Goal: Information Seeking & Learning: Learn about a topic

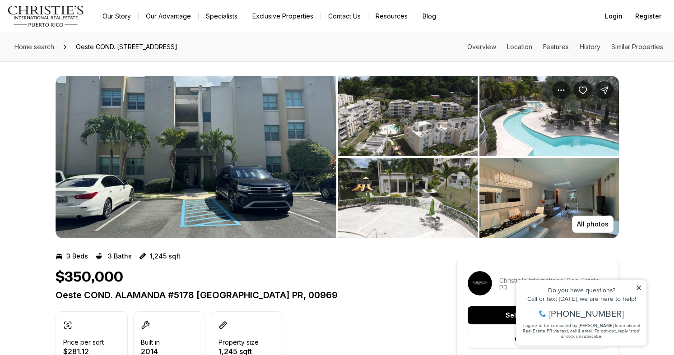
click at [235, 174] on img "View image gallery" at bounding box center [196, 157] width 281 height 163
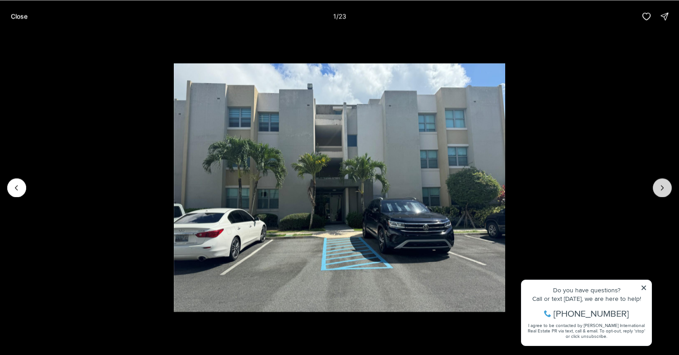
click at [659, 182] on button "Next slide" at bounding box center [662, 187] width 19 height 19
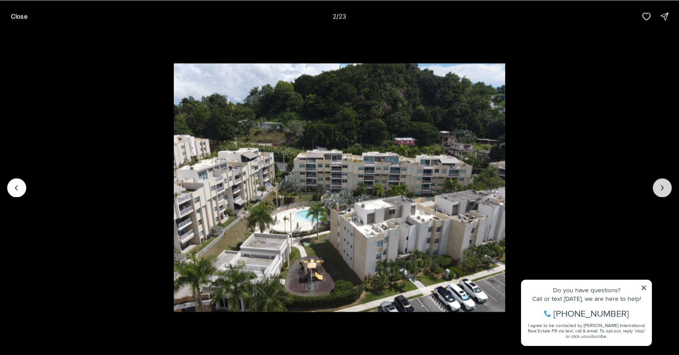
click at [659, 182] on button "Next slide" at bounding box center [662, 187] width 19 height 19
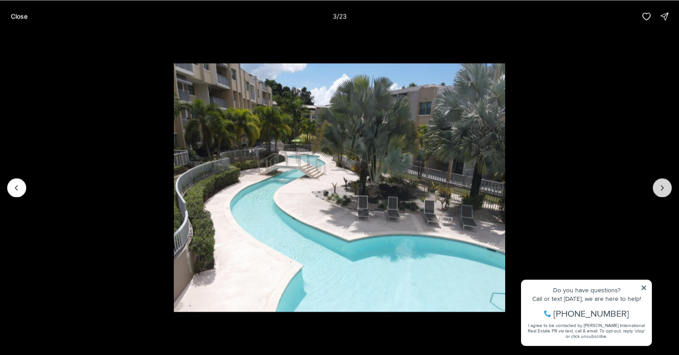
click at [659, 182] on button "Next slide" at bounding box center [662, 187] width 19 height 19
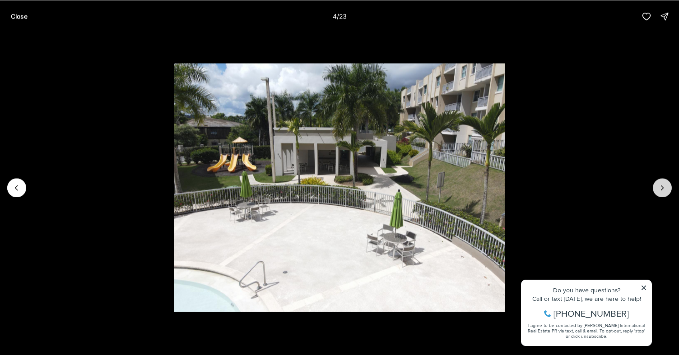
click at [659, 182] on button "Next slide" at bounding box center [662, 187] width 19 height 19
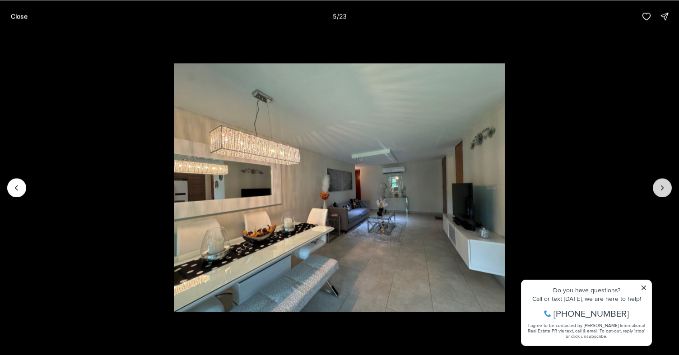
click at [659, 182] on button "Next slide" at bounding box center [662, 187] width 19 height 19
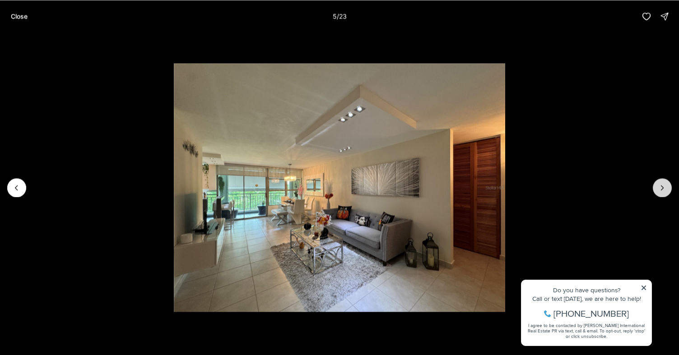
click at [659, 182] on button "Next slide" at bounding box center [662, 187] width 19 height 19
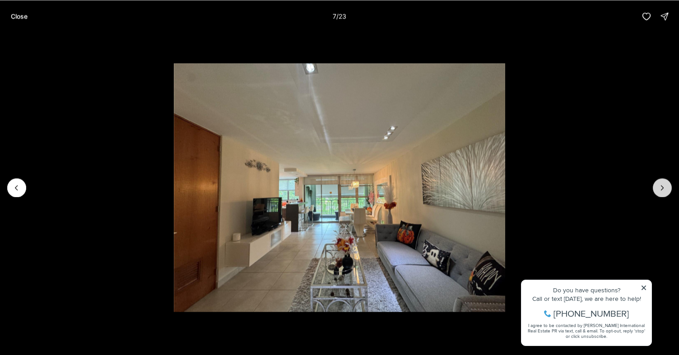
click at [659, 182] on button "Next slide" at bounding box center [662, 187] width 19 height 19
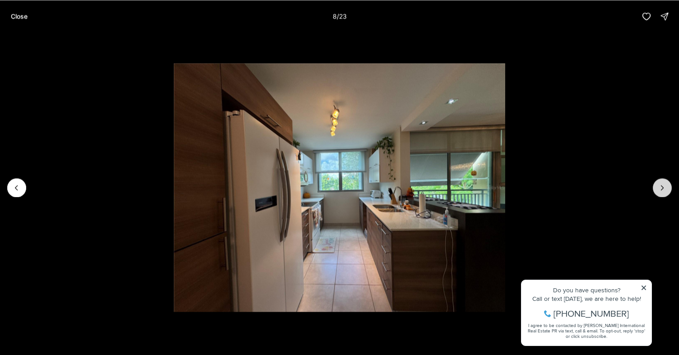
click at [659, 182] on button "Next slide" at bounding box center [662, 187] width 19 height 19
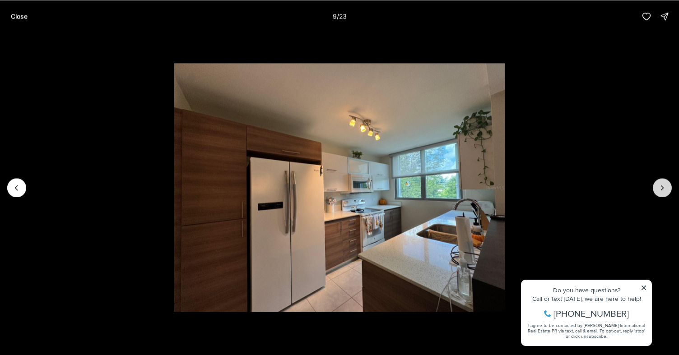
click at [659, 182] on button "Next slide" at bounding box center [662, 187] width 19 height 19
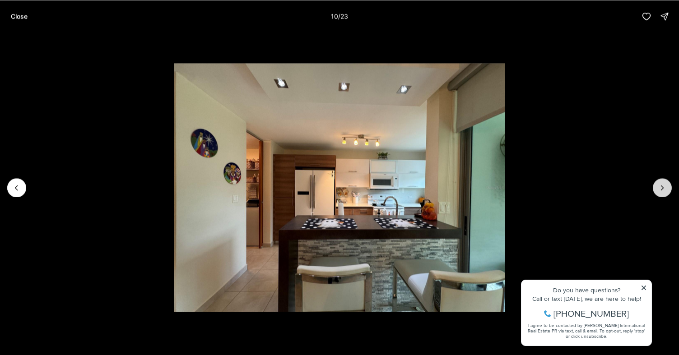
click at [659, 182] on button "Next slide" at bounding box center [662, 187] width 19 height 19
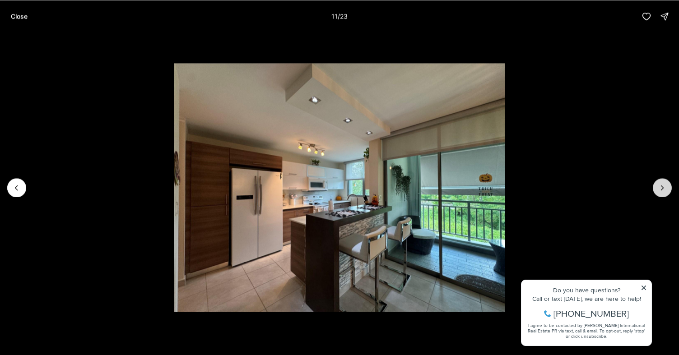
click at [659, 182] on button "Next slide" at bounding box center [662, 187] width 19 height 19
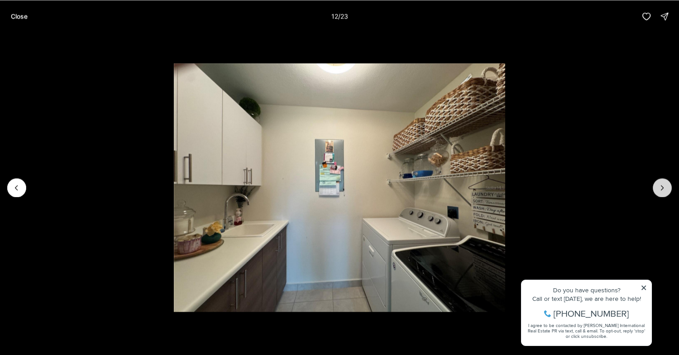
click at [659, 182] on button "Next slide" at bounding box center [662, 187] width 19 height 19
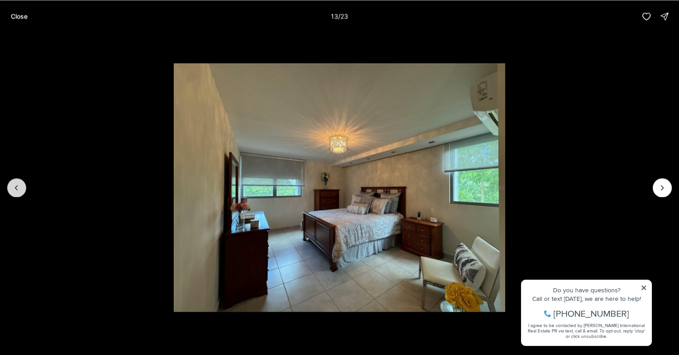
click at [21, 186] on button "Previous slide" at bounding box center [16, 187] width 19 height 19
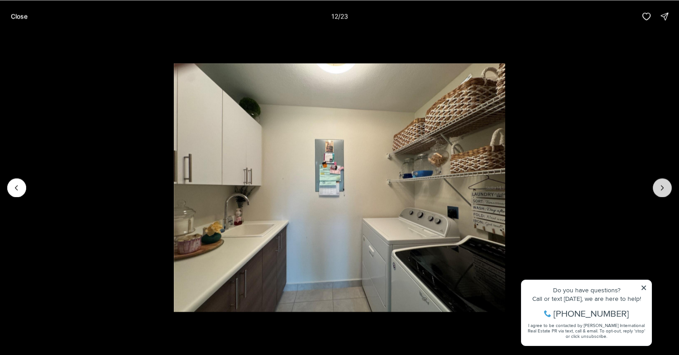
click at [666, 189] on icon "Next slide" at bounding box center [662, 187] width 9 height 9
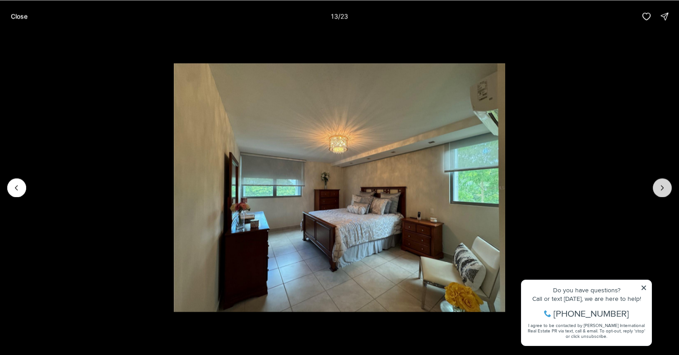
click at [666, 189] on icon "Next slide" at bounding box center [662, 187] width 9 height 9
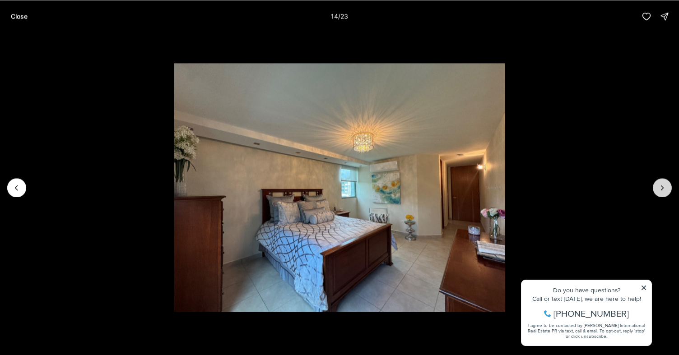
click at [666, 189] on icon "Next slide" at bounding box center [662, 187] width 9 height 9
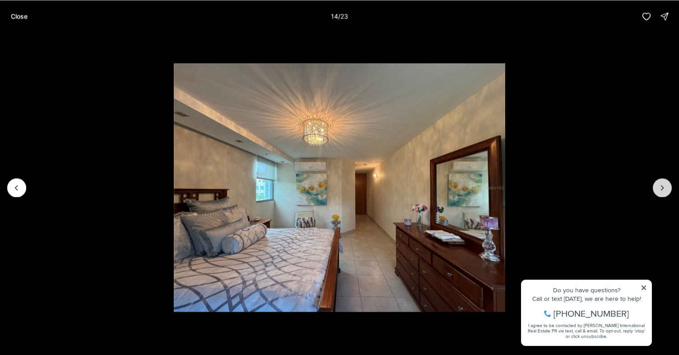
click at [666, 189] on icon "Next slide" at bounding box center [662, 187] width 9 height 9
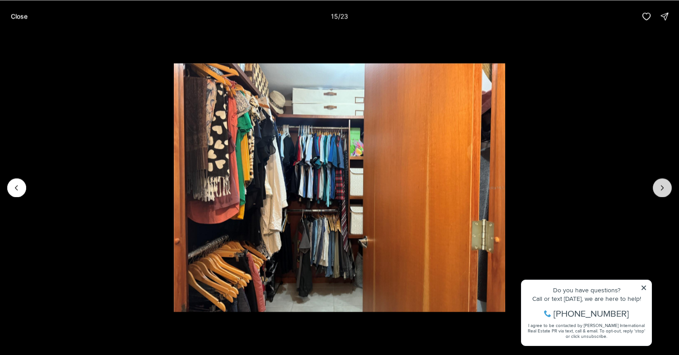
click at [666, 189] on icon "Next slide" at bounding box center [662, 187] width 9 height 9
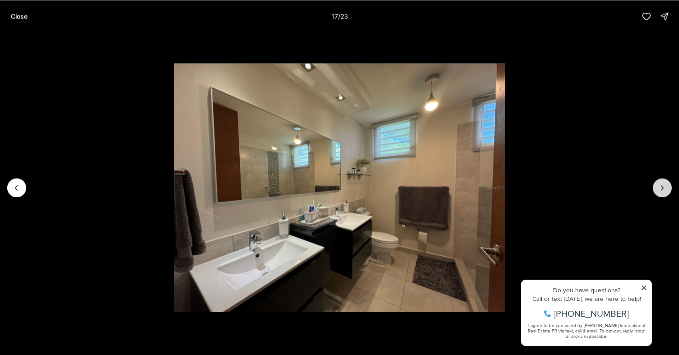
click at [666, 189] on icon "Next slide" at bounding box center [662, 187] width 9 height 9
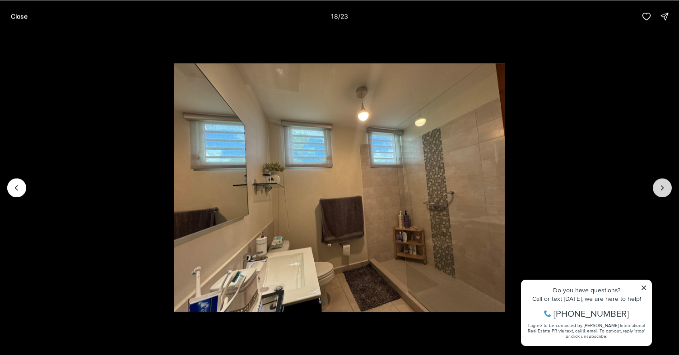
click at [666, 189] on icon "Next slide" at bounding box center [662, 187] width 9 height 9
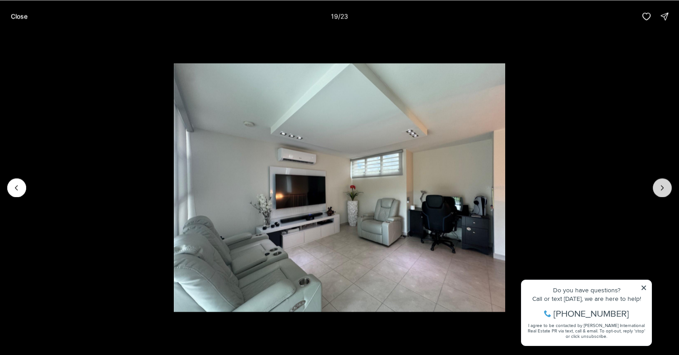
click at [666, 189] on icon "Next slide" at bounding box center [662, 187] width 9 height 9
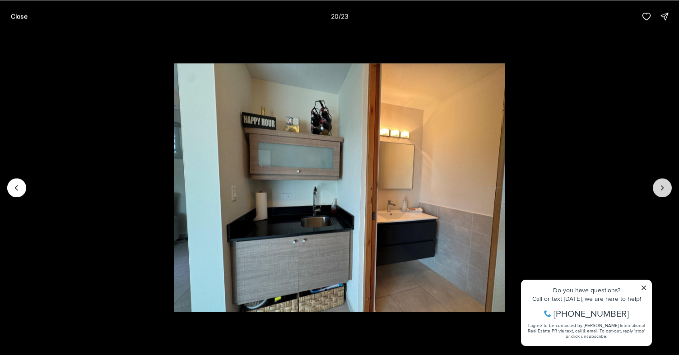
click at [666, 189] on icon "Next slide" at bounding box center [662, 187] width 9 height 9
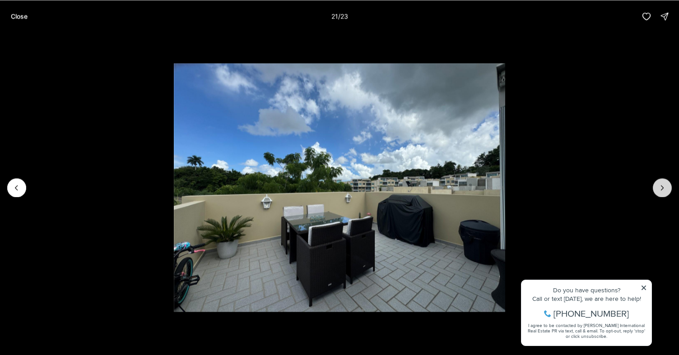
click at [666, 189] on icon "Next slide" at bounding box center [662, 187] width 9 height 9
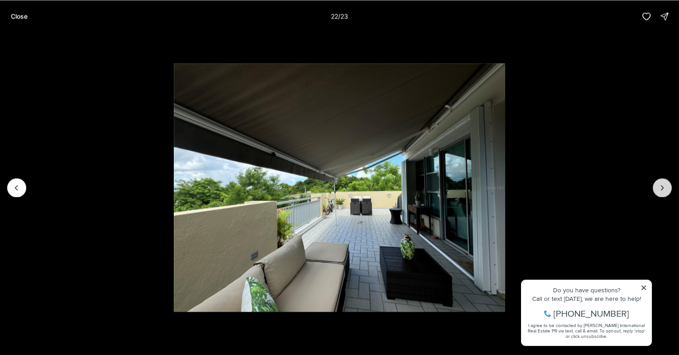
click at [666, 189] on icon "Next slide" at bounding box center [662, 187] width 9 height 9
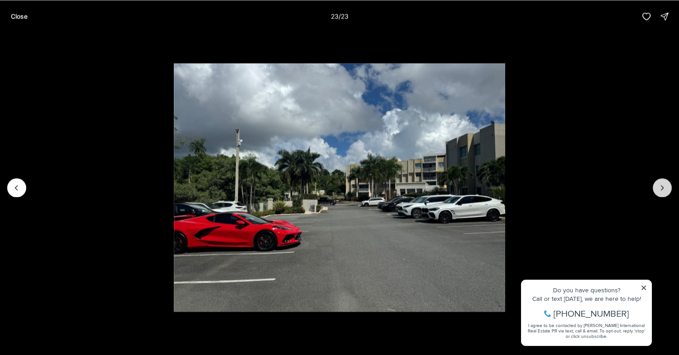
click at [666, 189] on div at bounding box center [662, 187] width 19 height 19
click at [17, 19] on p "Close" at bounding box center [19, 16] width 17 height 7
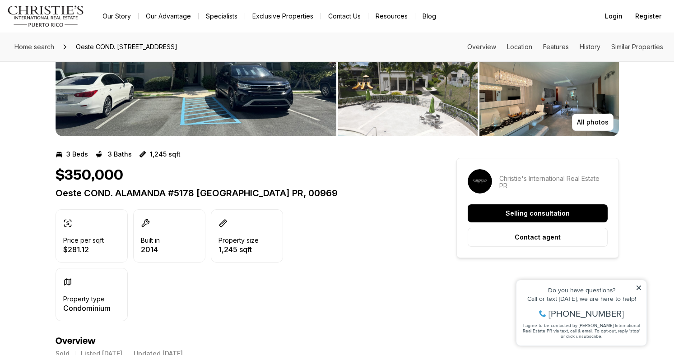
scroll to position [126, 0]
